Goal: Task Accomplishment & Management: Complete application form

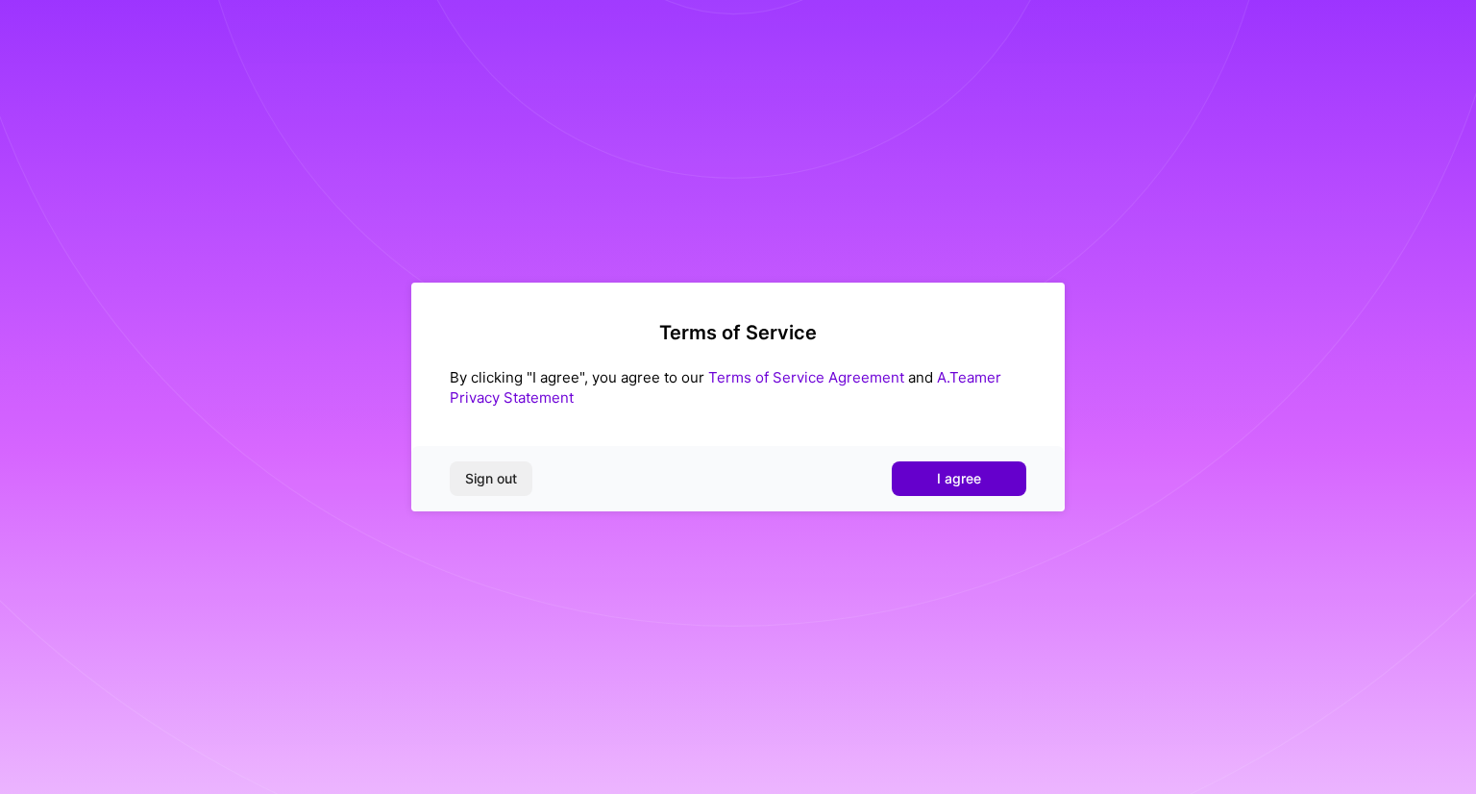
click at [946, 485] on span "I agree" at bounding box center [959, 478] width 44 height 19
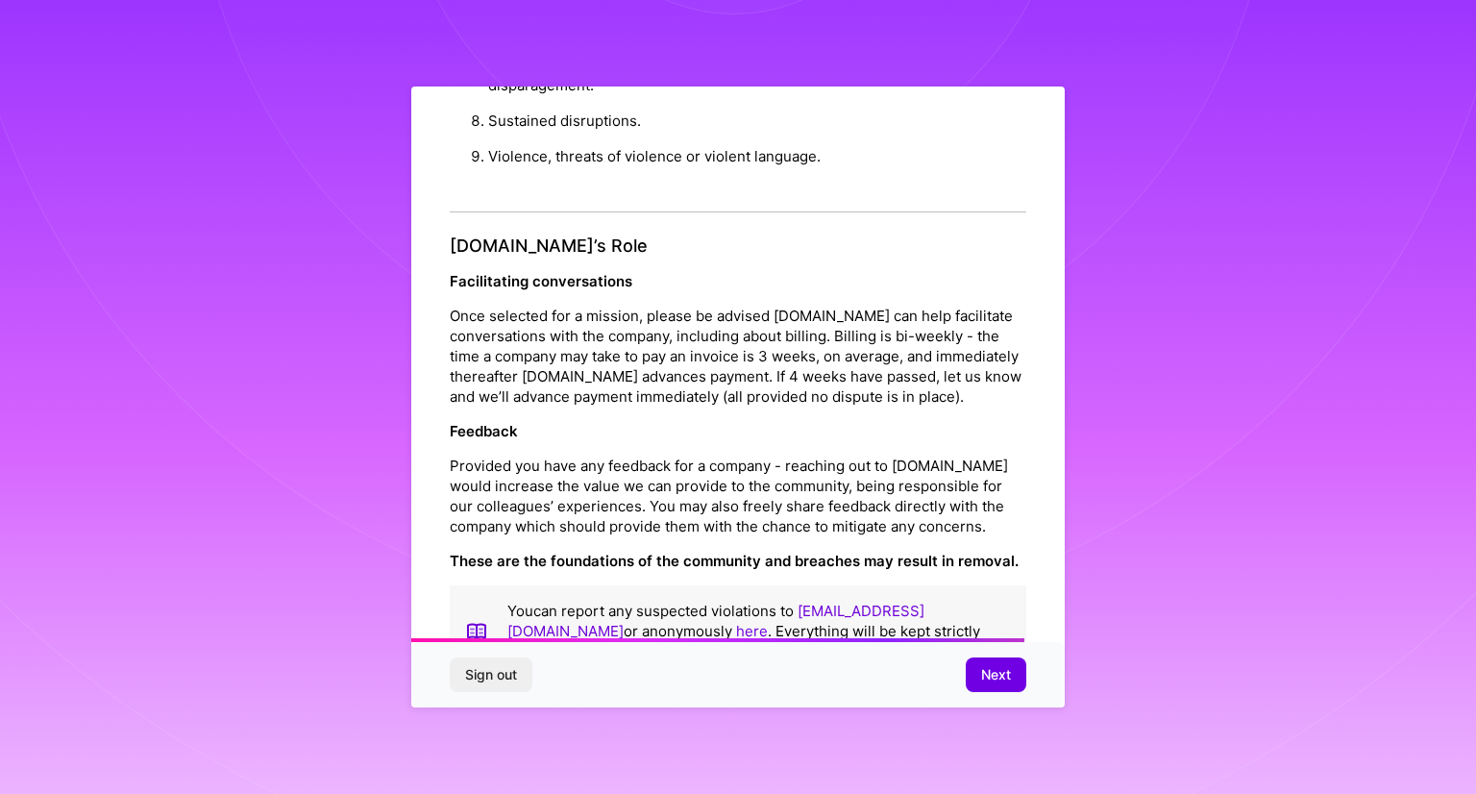
scroll to position [2103, 0]
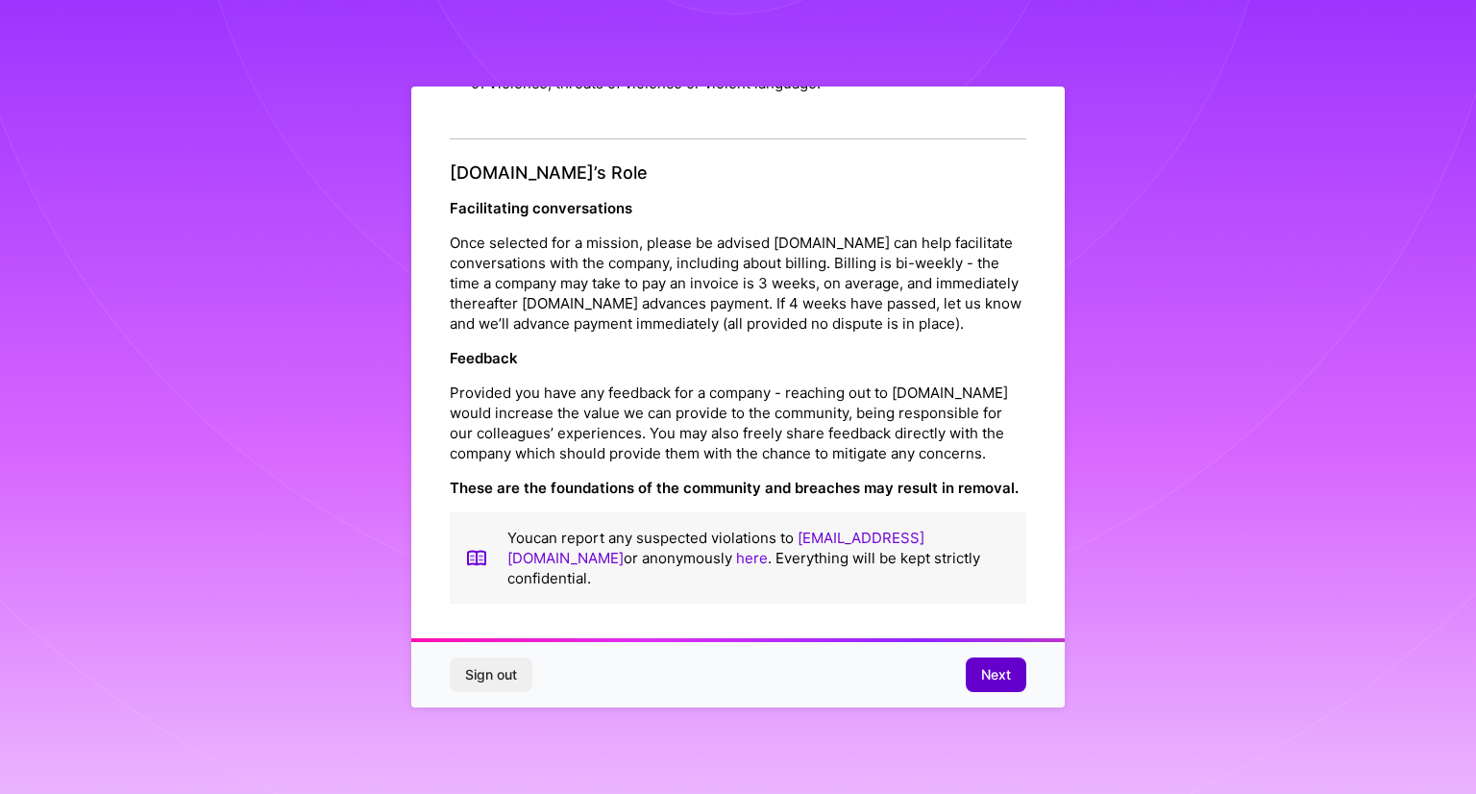
click at [988, 670] on span "Next" at bounding box center [996, 674] width 30 height 19
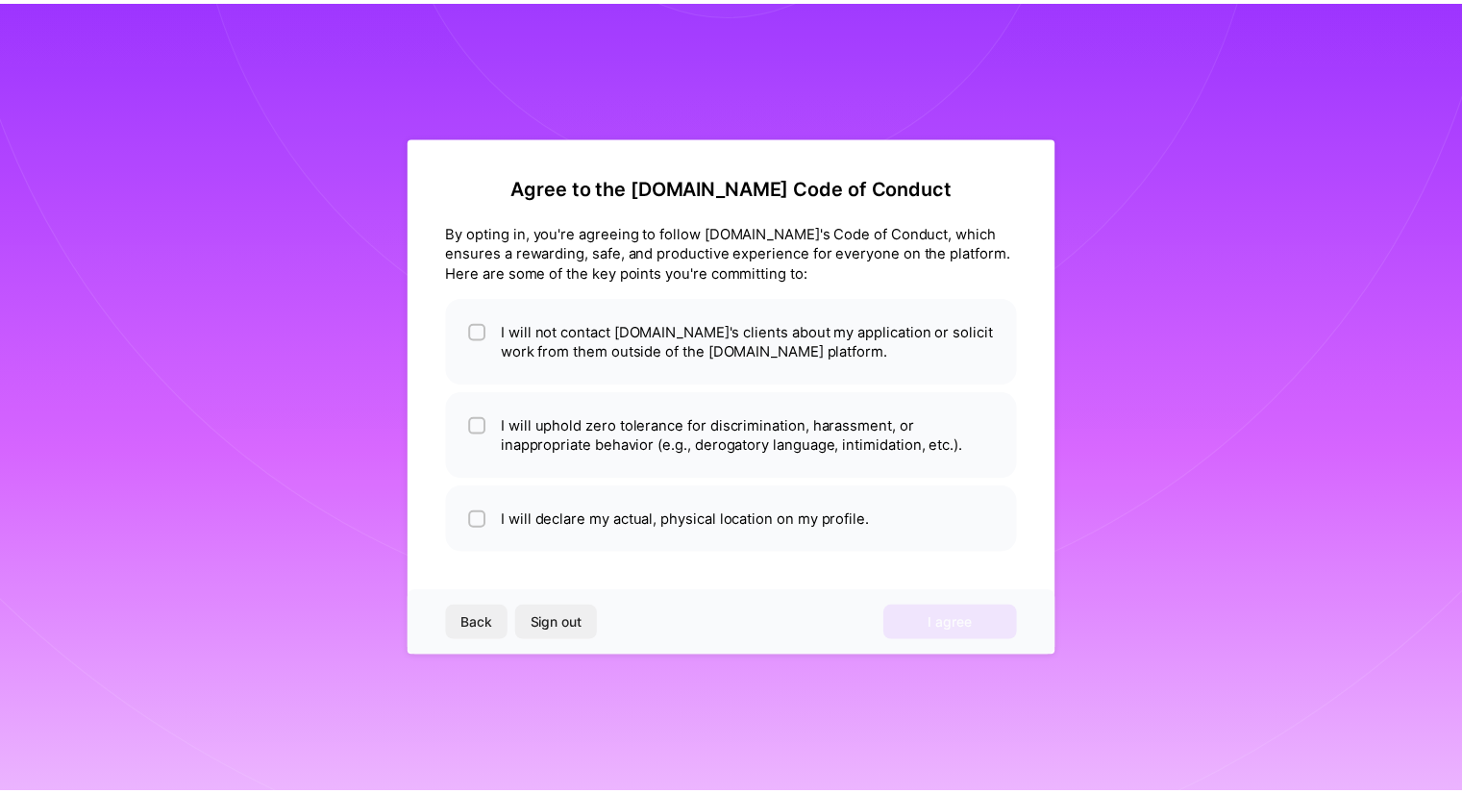
scroll to position [0, 0]
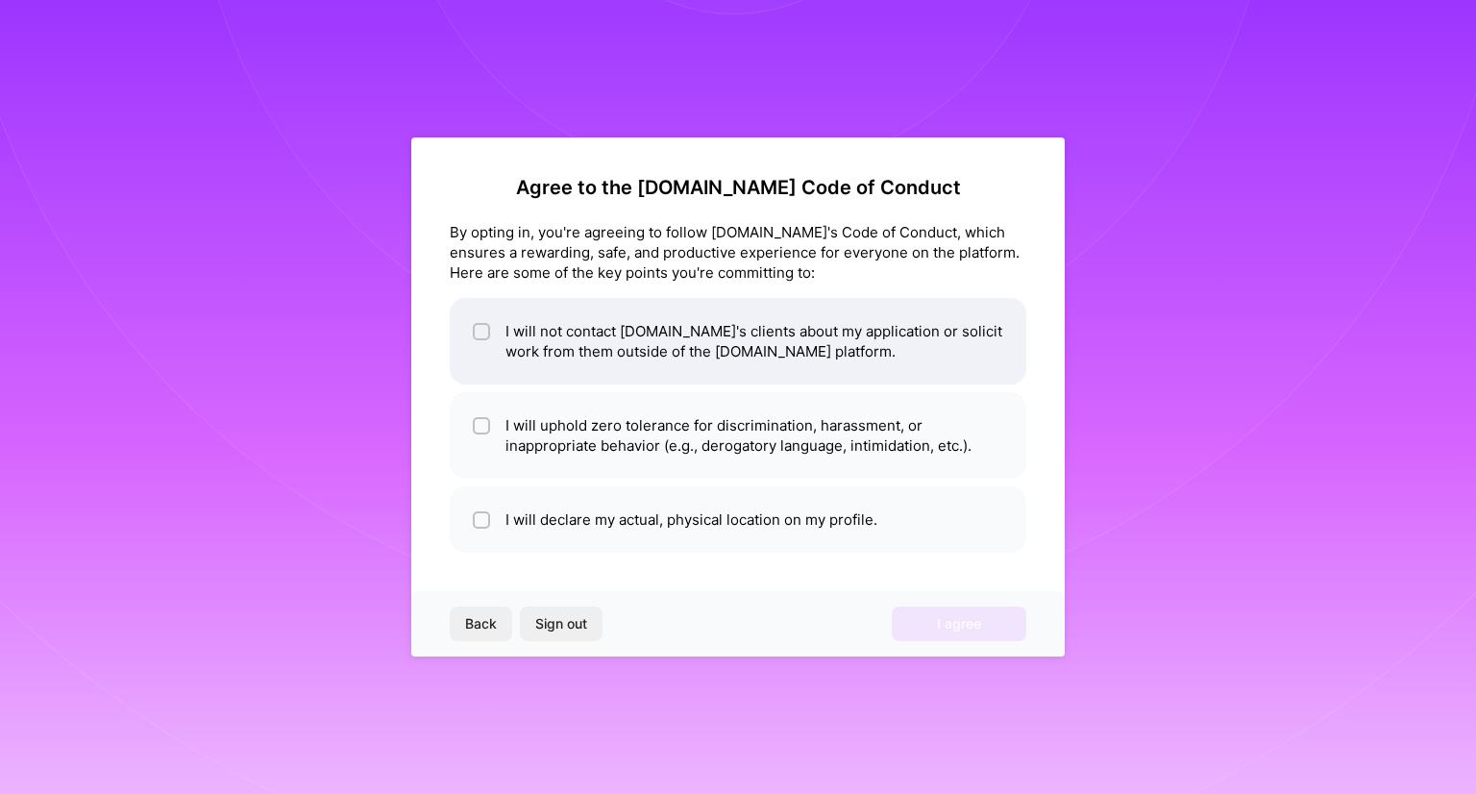
click at [541, 333] on li "I will not contact [DOMAIN_NAME]'s clients about my application or solicit work…" at bounding box center [738, 341] width 577 height 86
checkbox input "true"
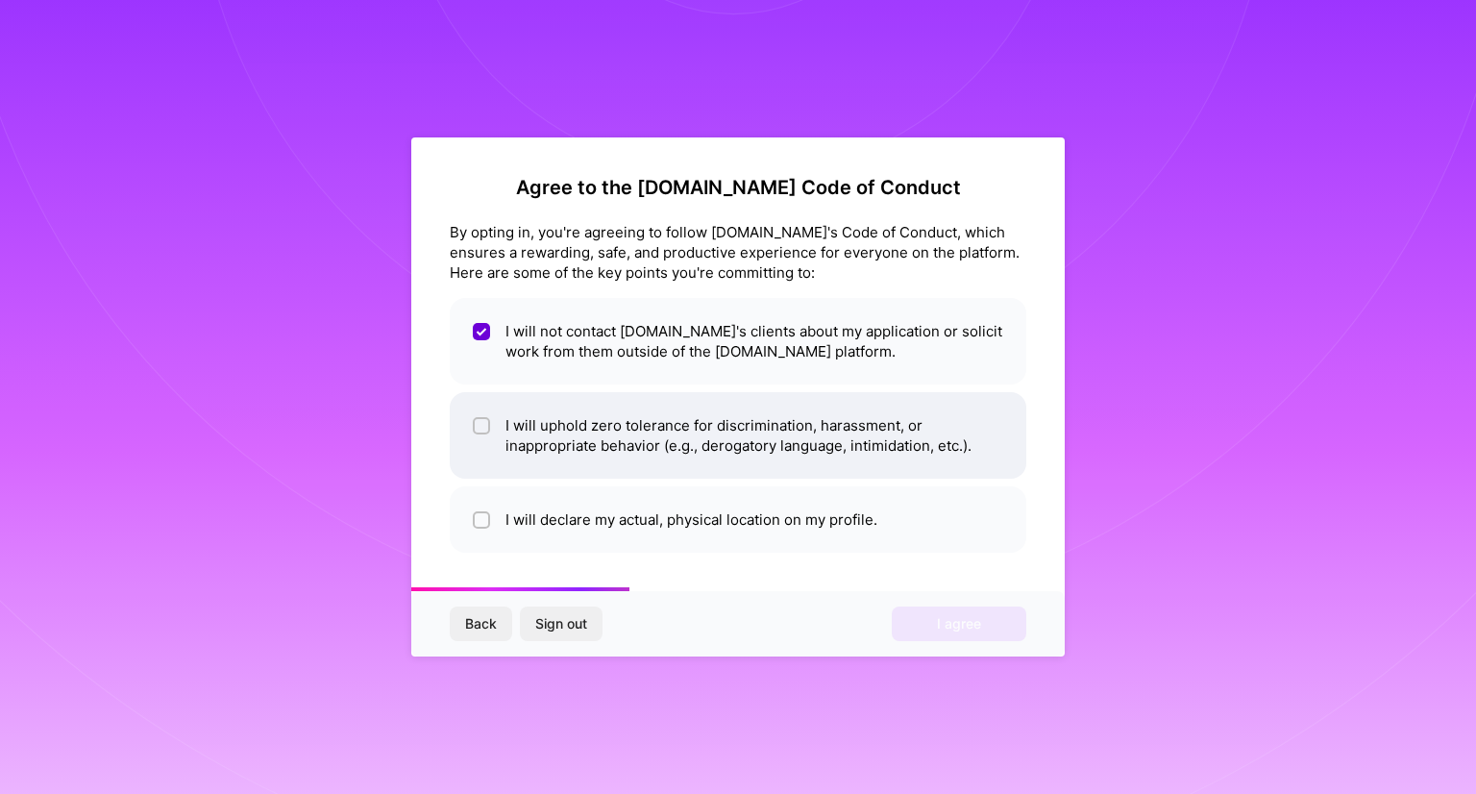
click at [577, 439] on li "I will uphold zero tolerance for discrimination, harassment, or inappropriate b…" at bounding box center [738, 435] width 577 height 86
checkbox input "true"
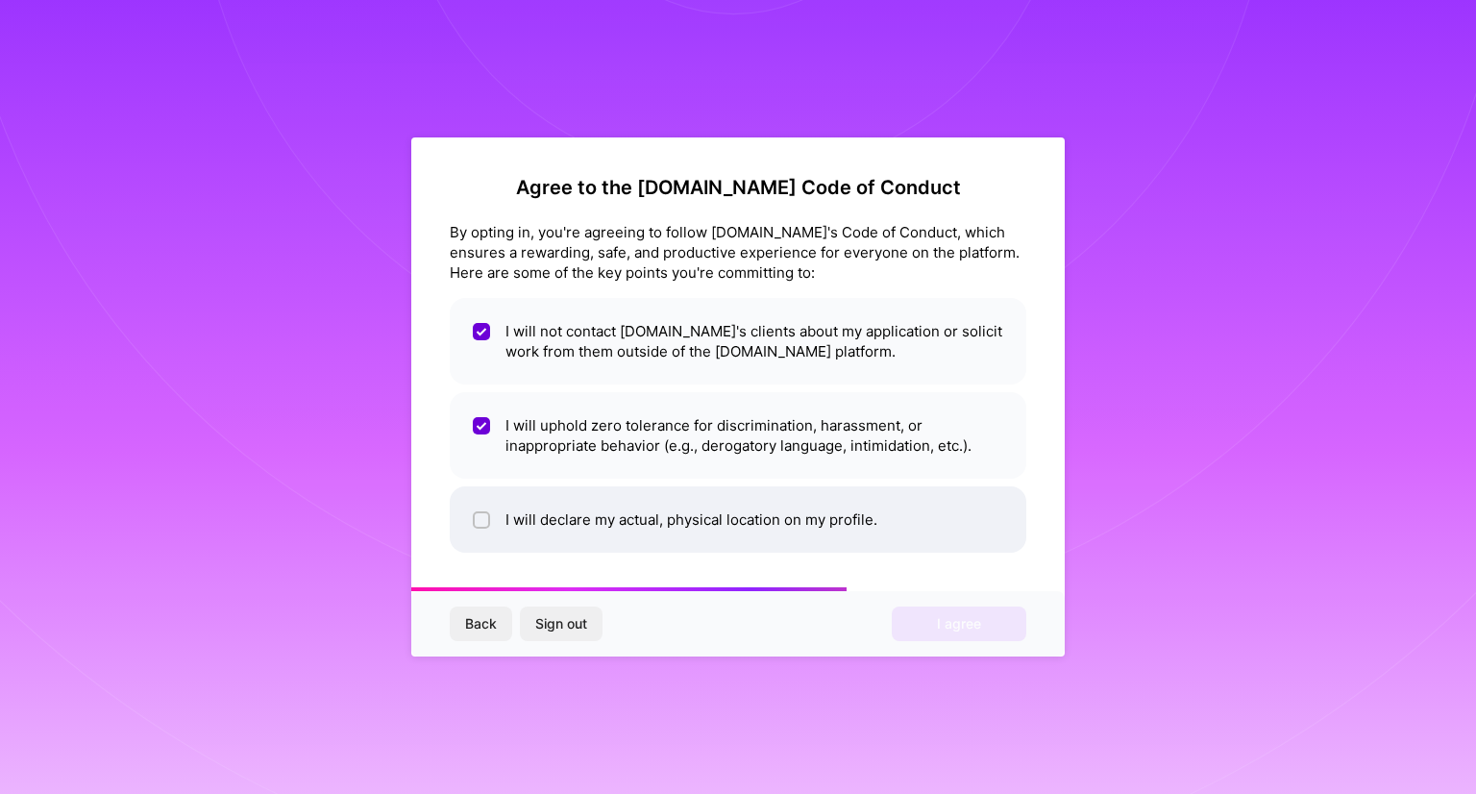
click at [597, 523] on li "I will declare my actual, physical location on my profile." at bounding box center [738, 519] width 577 height 66
checkbox input "true"
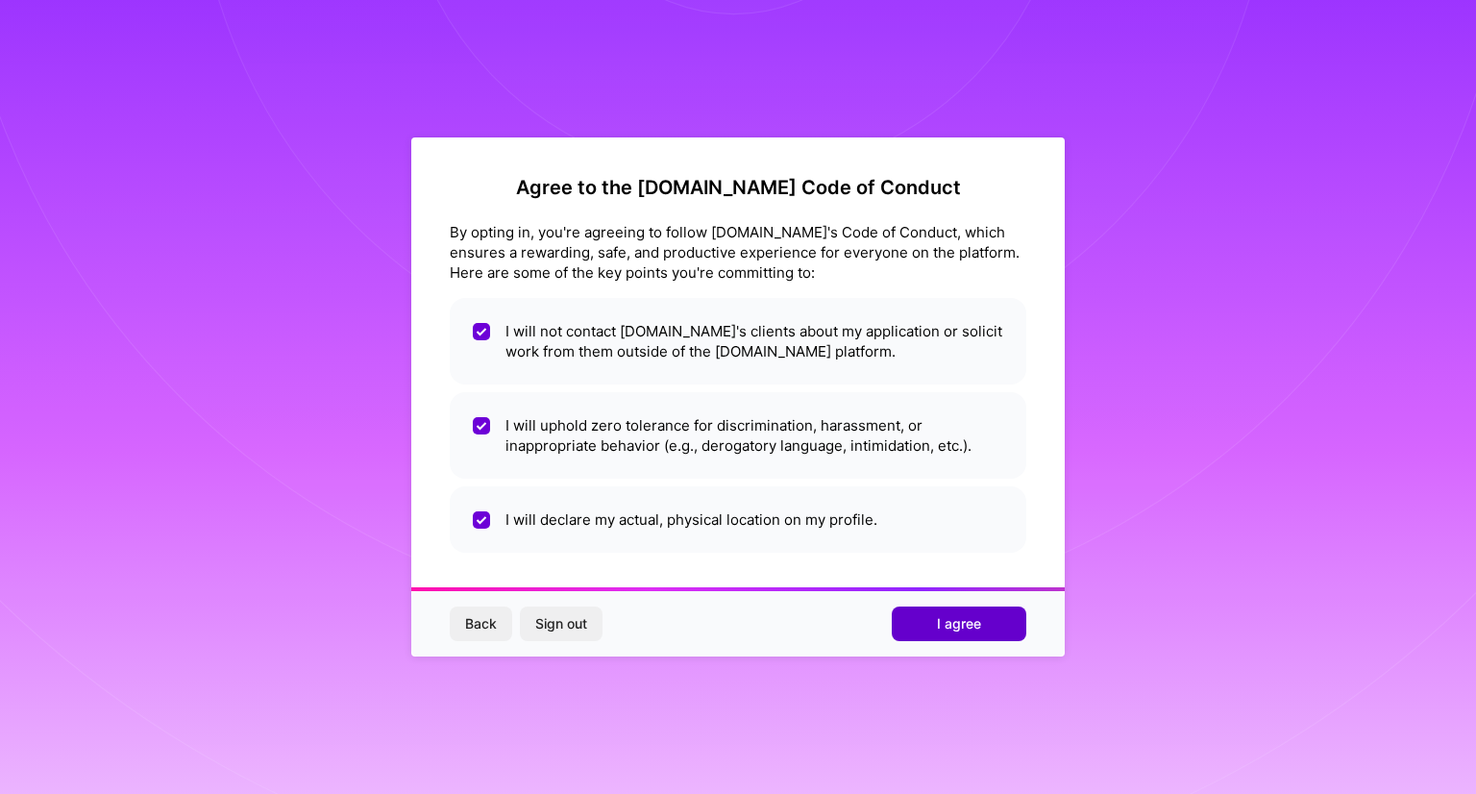
click at [945, 626] on span "I agree" at bounding box center [959, 623] width 44 height 19
